Goal: Use online tool/utility

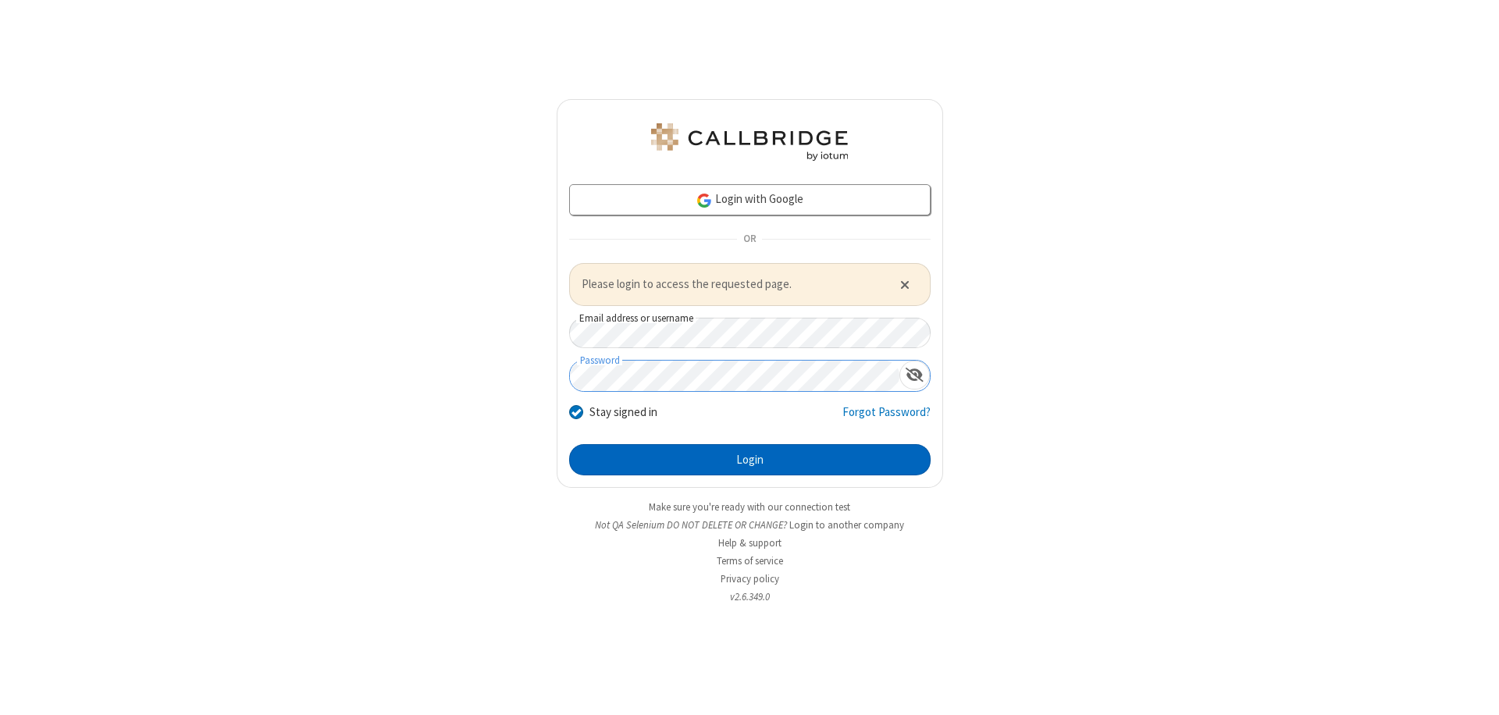
click at [749, 459] on button "Login" at bounding box center [749, 459] width 361 height 31
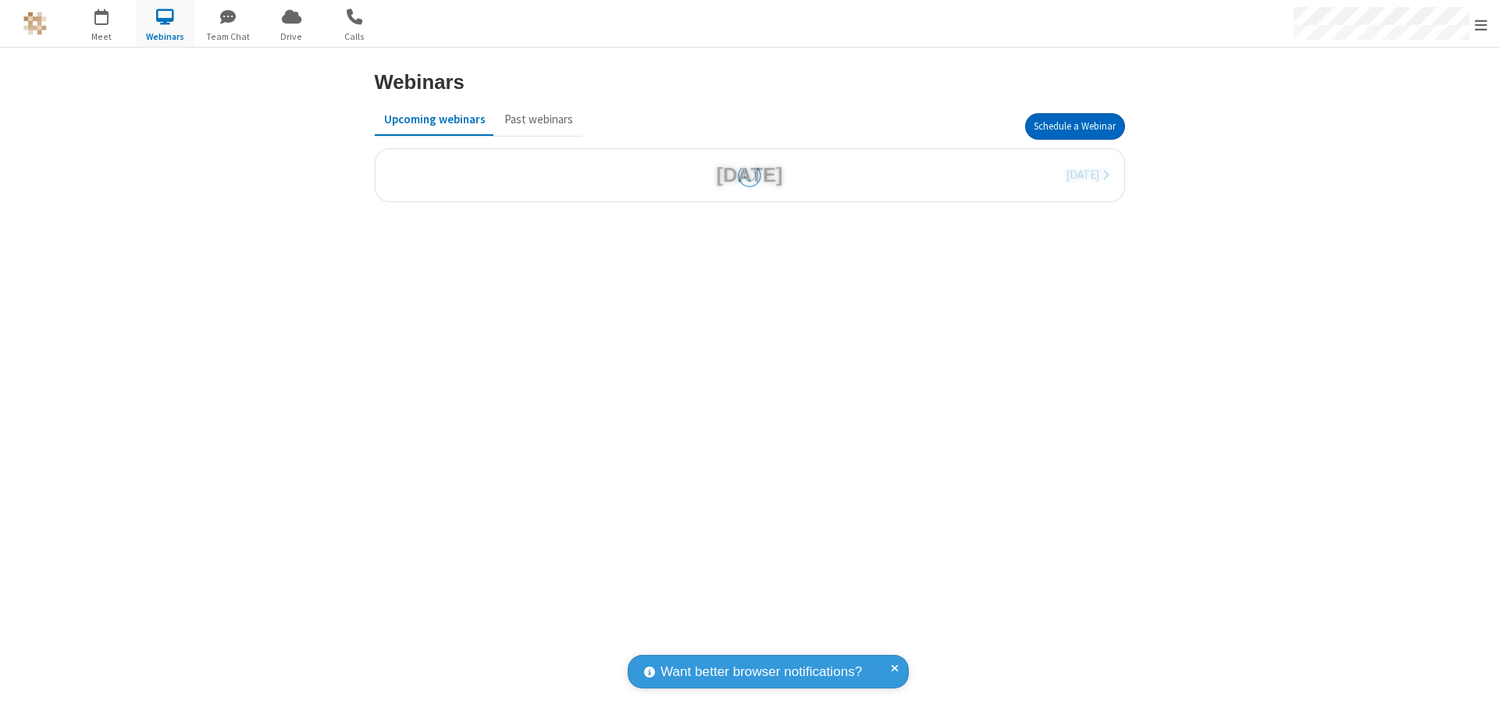
click at [1074, 126] on button "Schedule a Webinar" at bounding box center [1075, 126] width 100 height 27
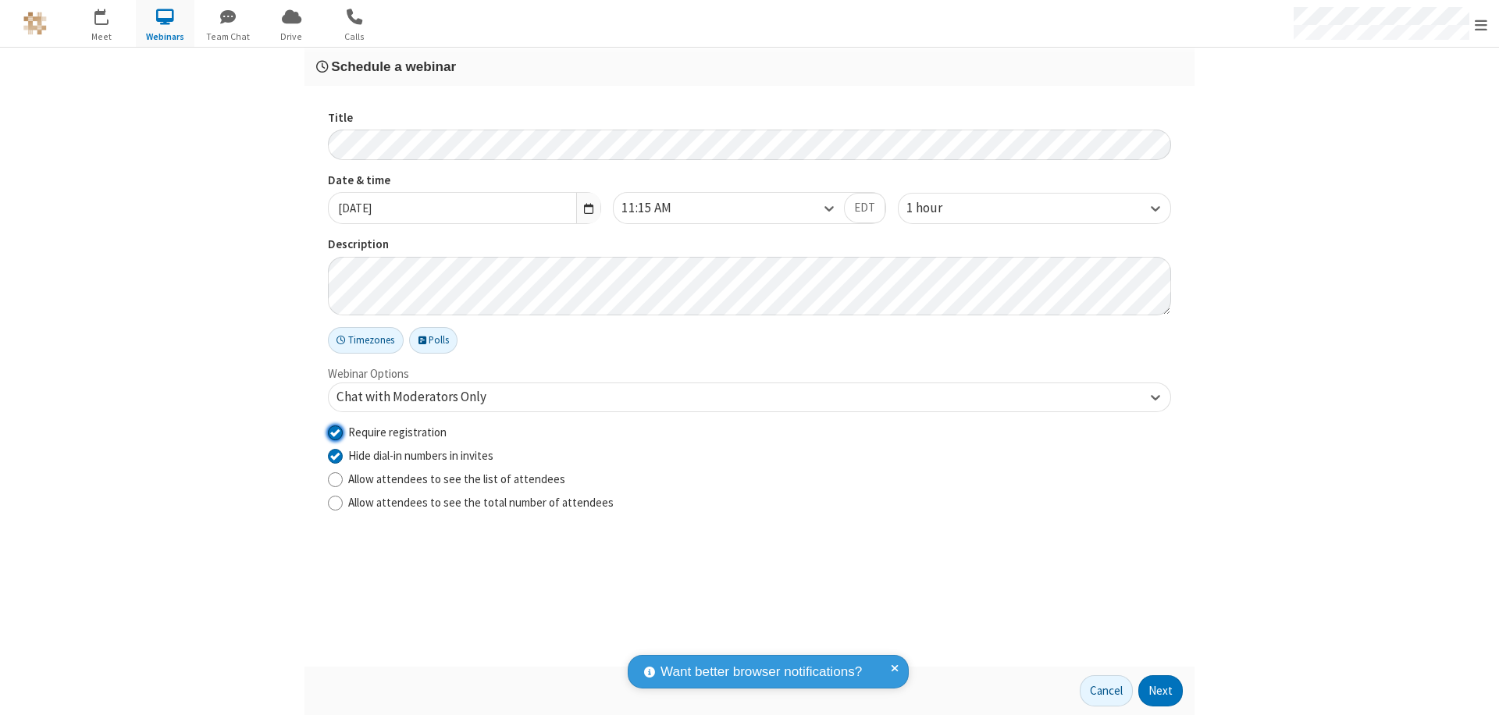
click at [335, 432] on input "Require registration" at bounding box center [335, 432] width 15 height 16
checkbox input "false"
click at [1161, 691] on button "Next" at bounding box center [1160, 690] width 44 height 31
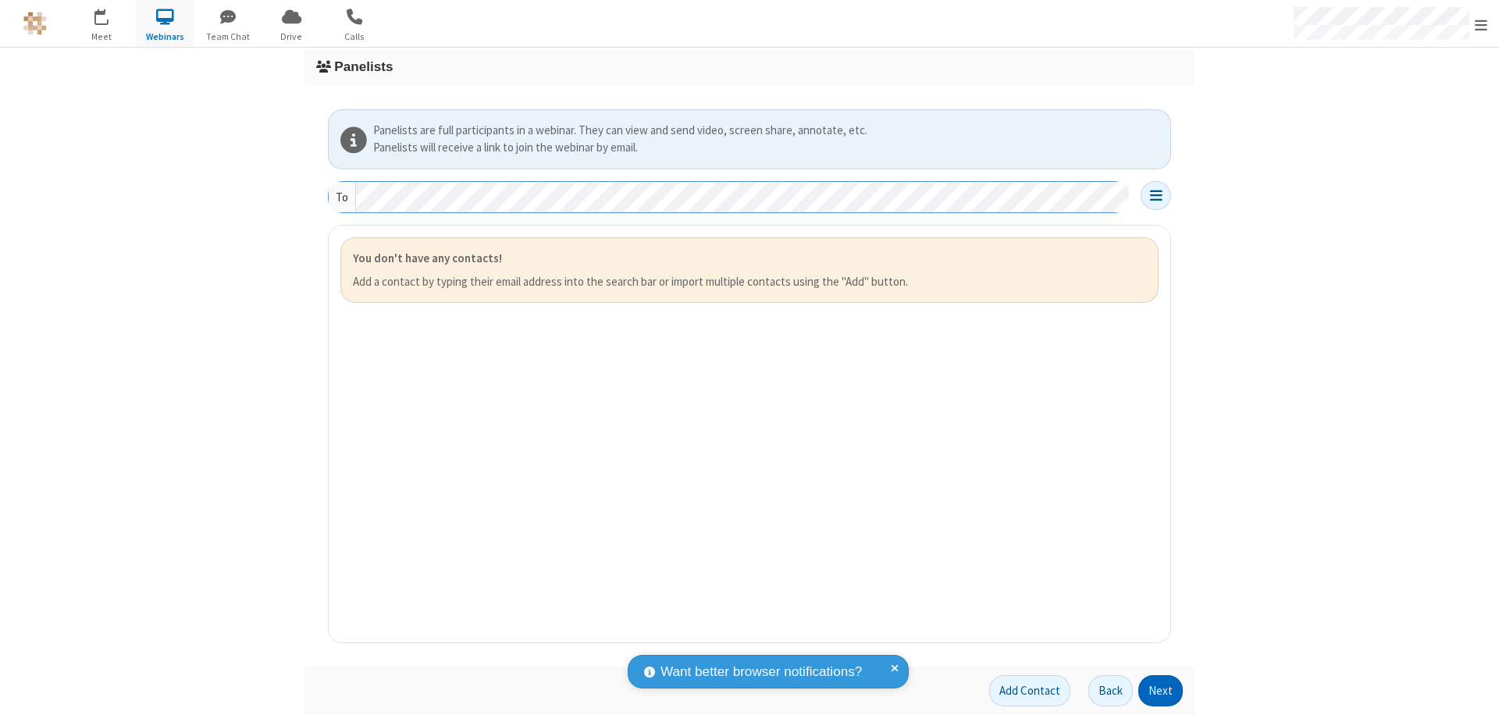
click at [1161, 691] on button "Next" at bounding box center [1160, 690] width 44 height 31
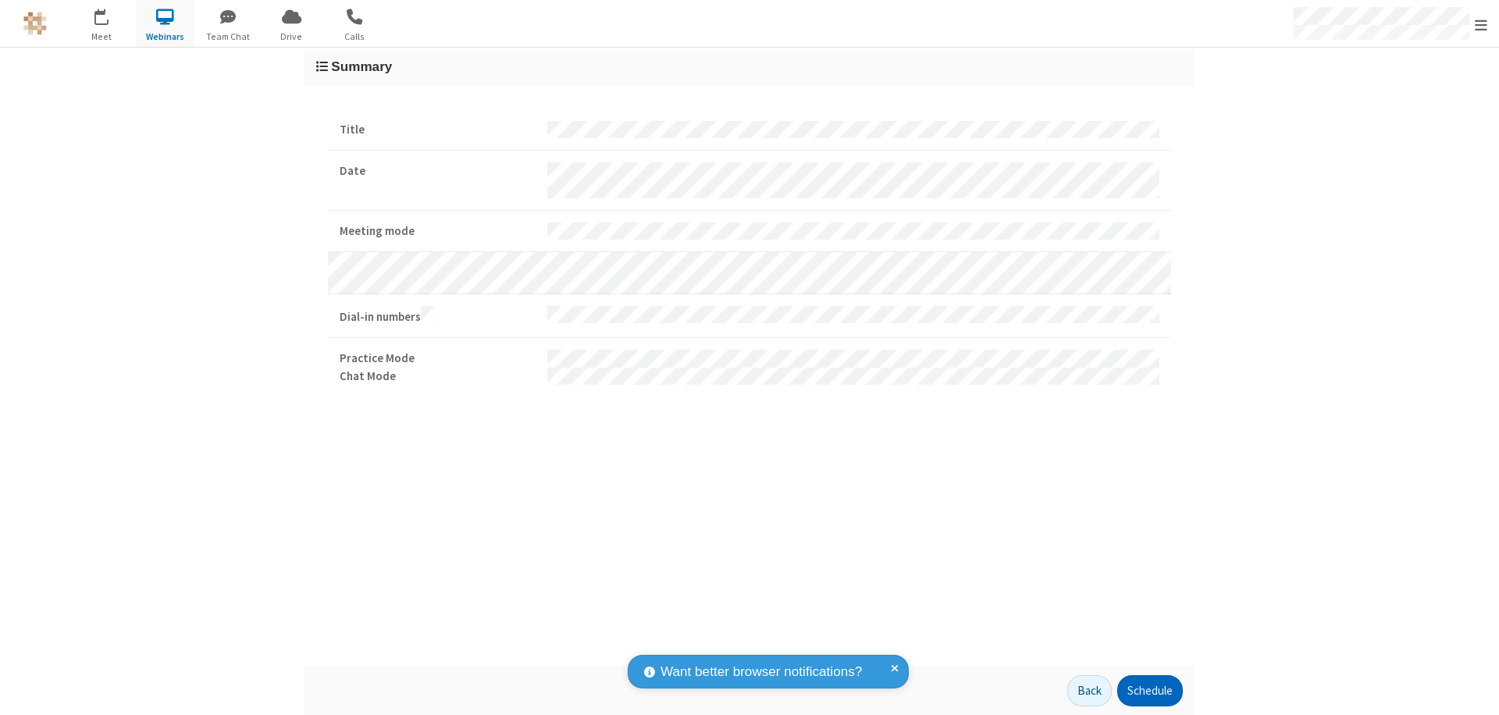
click at [1149, 691] on button "Schedule" at bounding box center [1150, 690] width 66 height 31
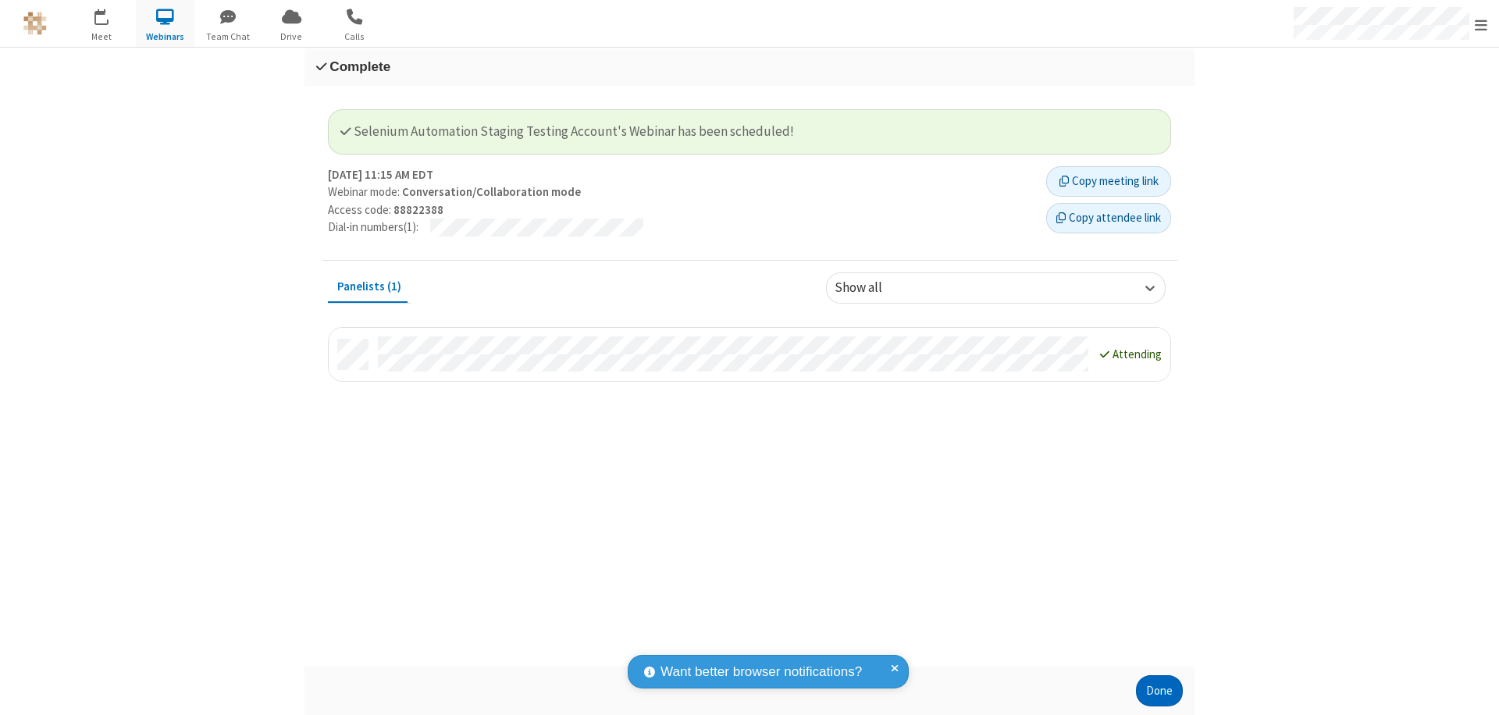
click at [1159, 691] on button "Done" at bounding box center [1159, 690] width 47 height 31
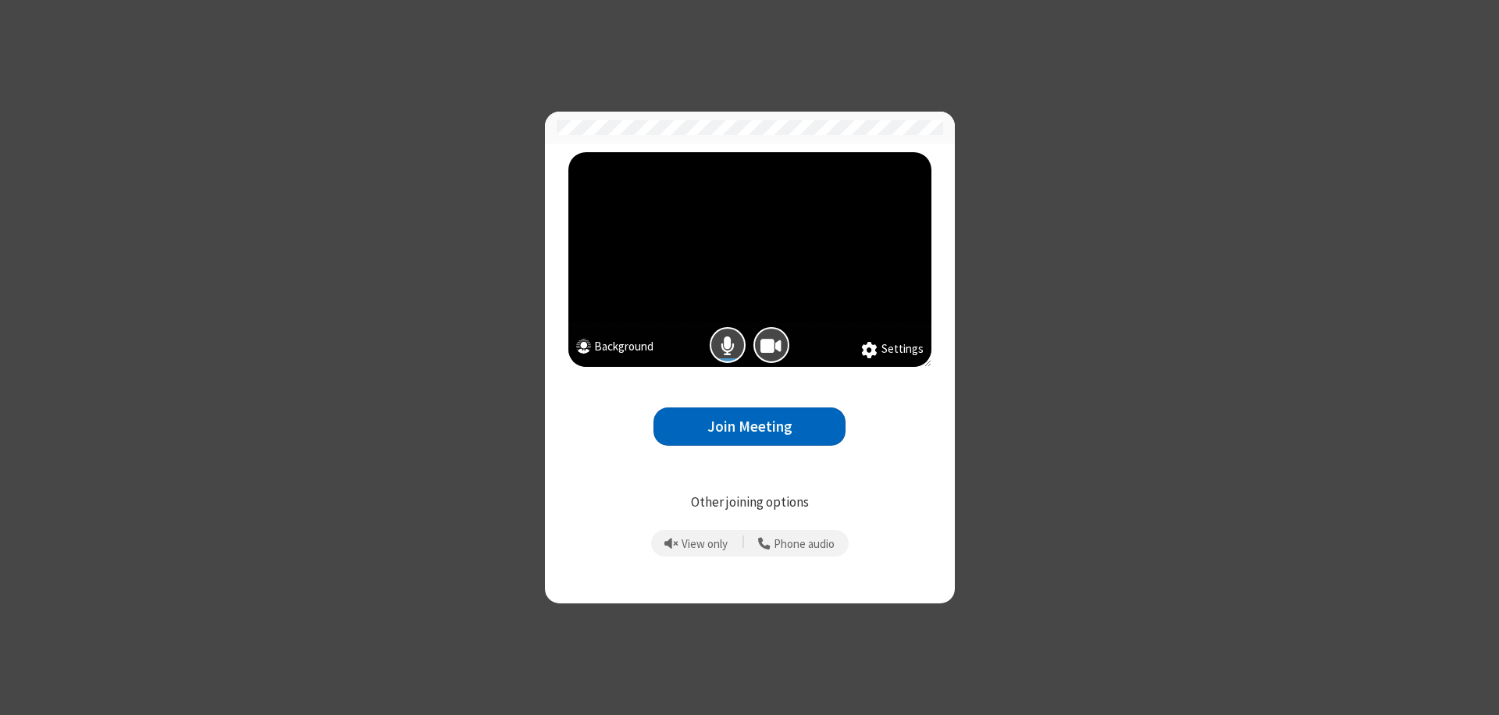
click at [749, 426] on button "Join Meeting" at bounding box center [749, 427] width 192 height 38
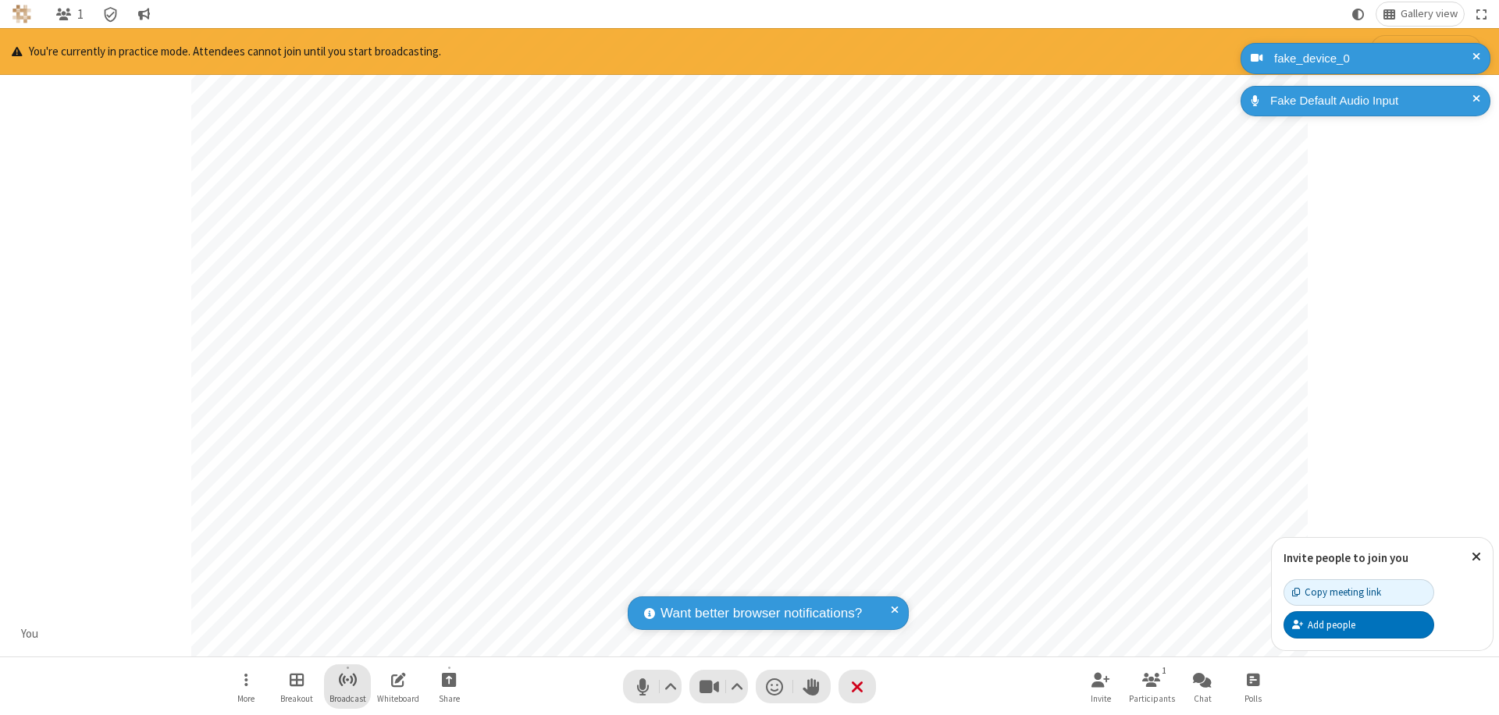
click at [347, 679] on span "Start broadcast" at bounding box center [348, 680] width 20 height 20
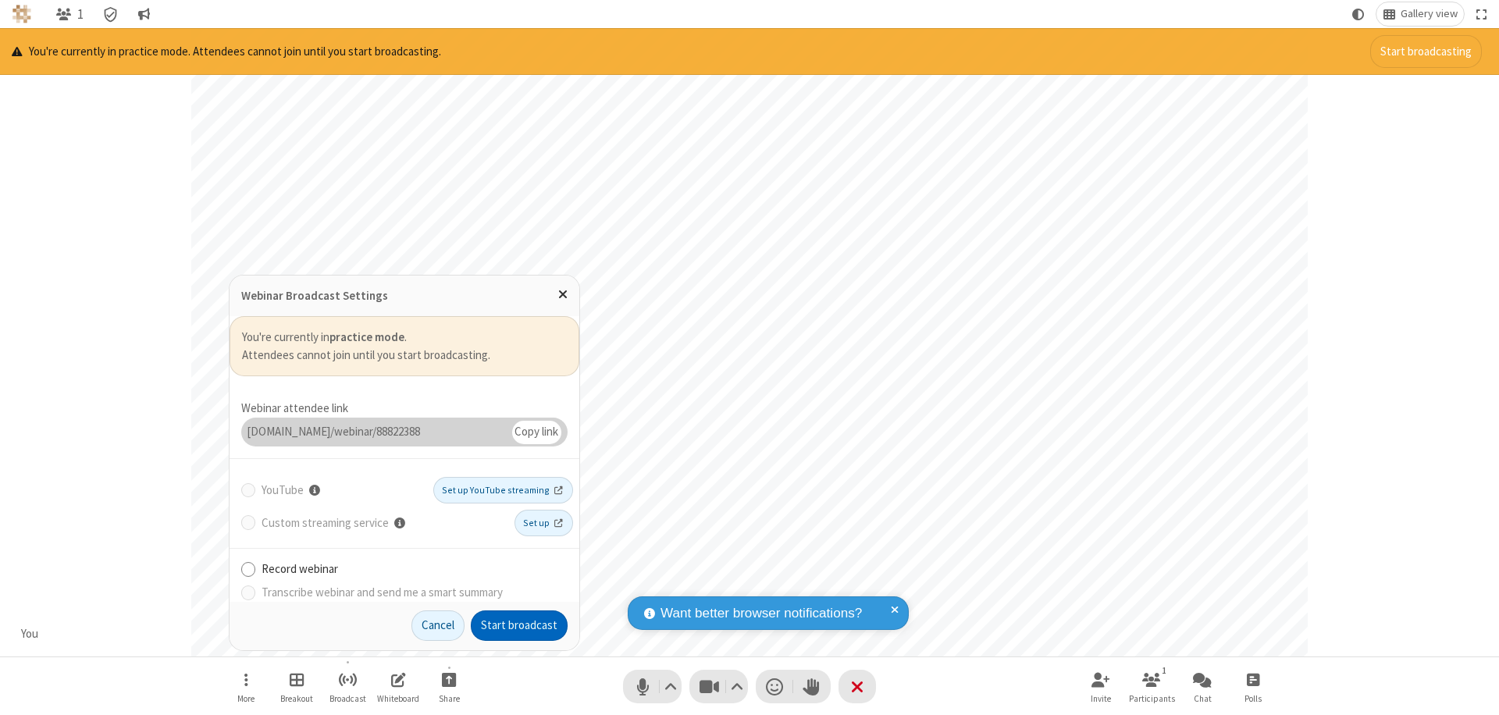
click at [519, 625] on button "Start broadcast" at bounding box center [519, 625] width 97 height 31
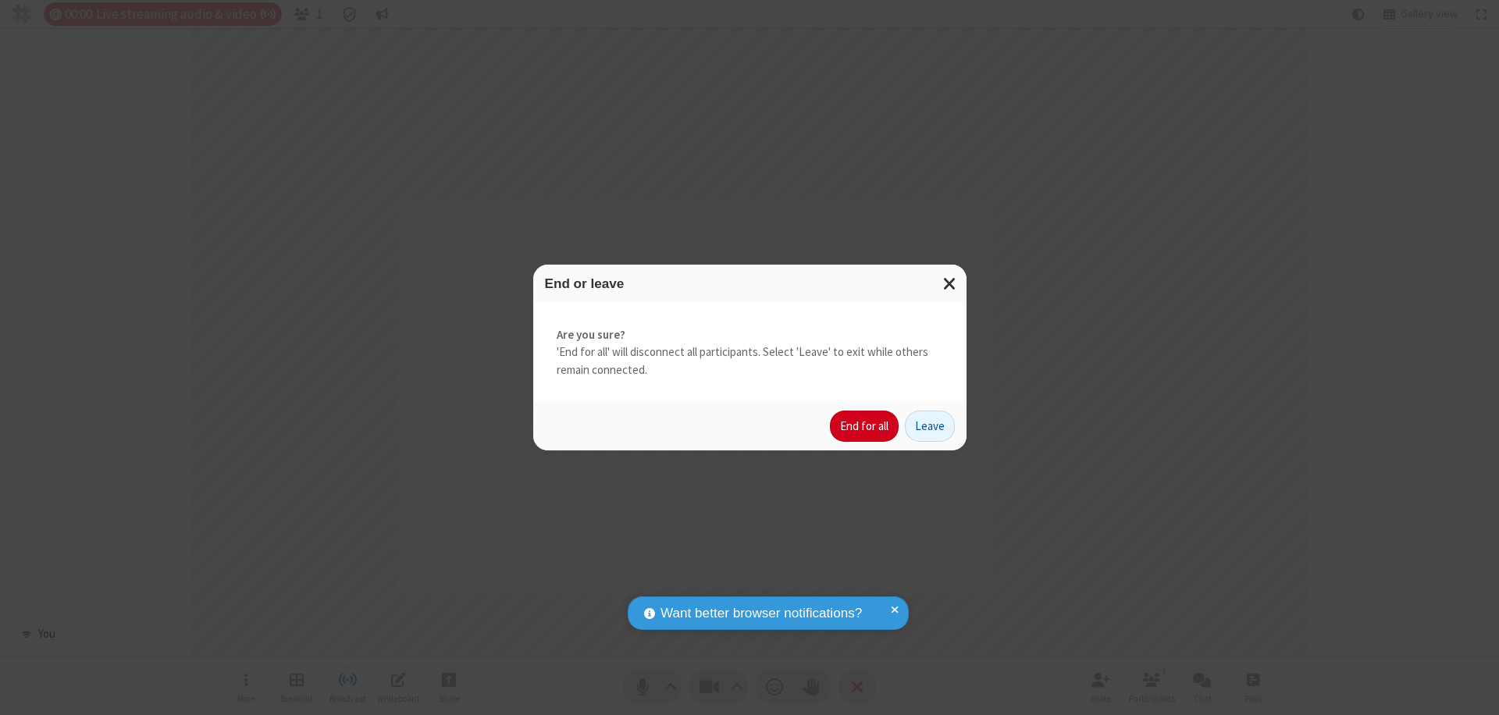
click at [865, 426] on button "End for all" at bounding box center [864, 426] width 69 height 31
